Goal: Navigation & Orientation: Go to known website

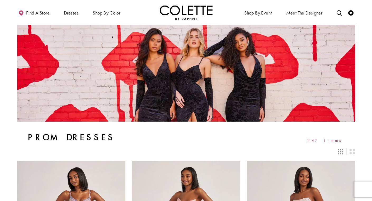
click at [182, 7] on img "Visit Home Page" at bounding box center [186, 12] width 53 height 15
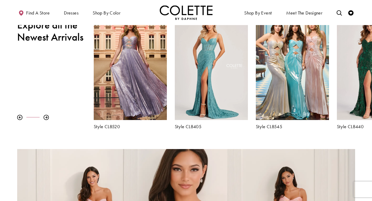
scroll to position [208, 0]
